Goal: Task Accomplishment & Management: Manage account settings

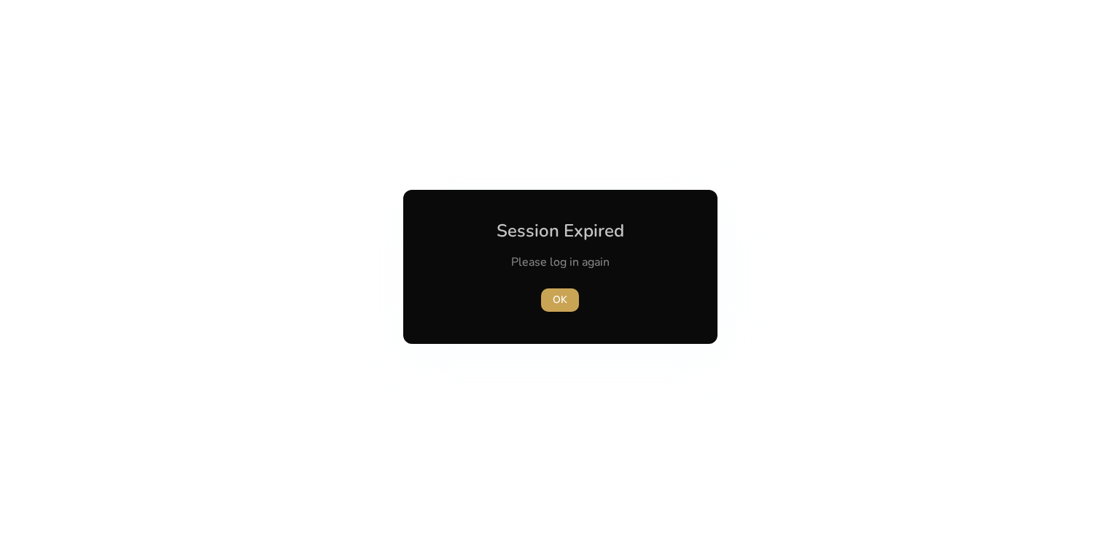
click at [551, 301] on span "button" at bounding box center [560, 299] width 38 height 35
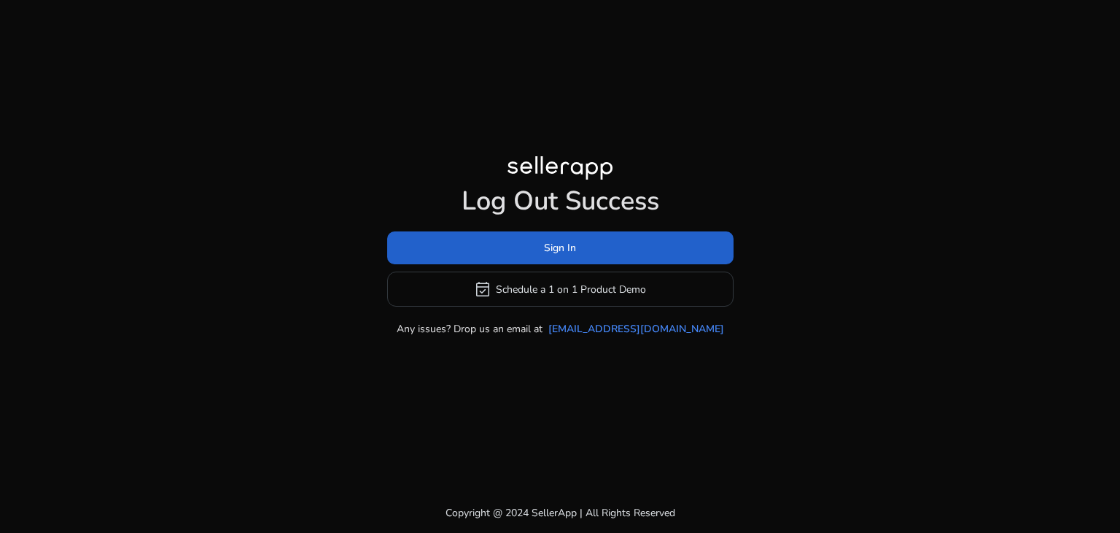
click at [568, 257] on span at bounding box center [560, 248] width 346 height 35
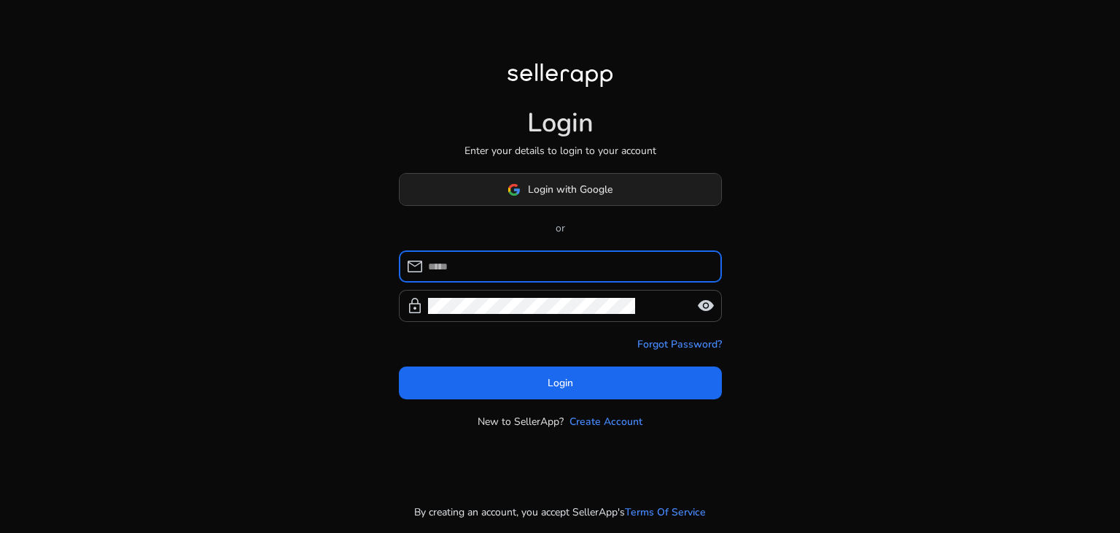
click at [580, 180] on button "Login with Google" at bounding box center [560, 189] width 323 height 33
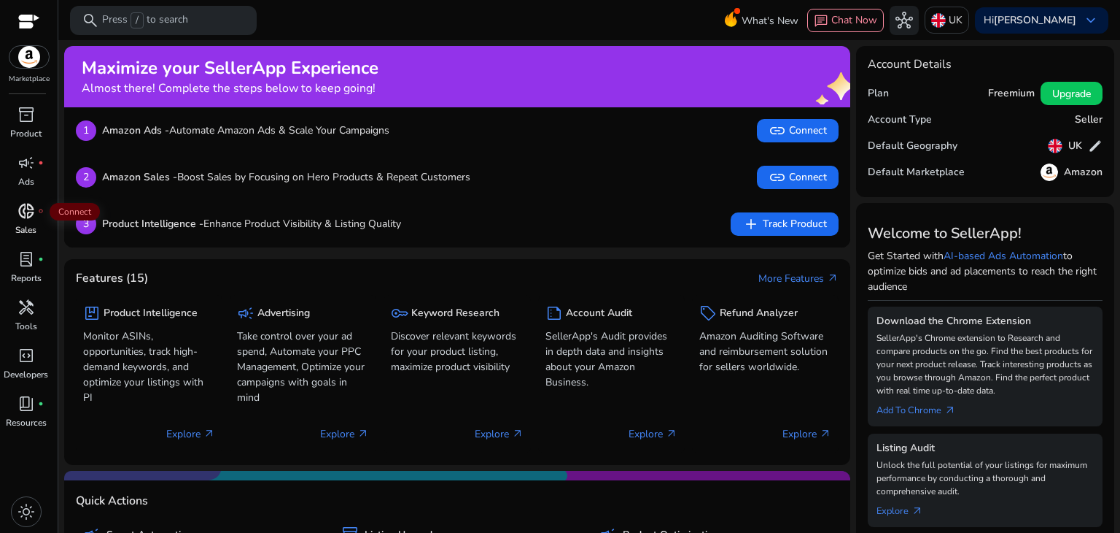
click at [22, 218] on span "donut_small" at bounding box center [27, 211] width 18 height 18
